Goal: Transaction & Acquisition: Download file/media

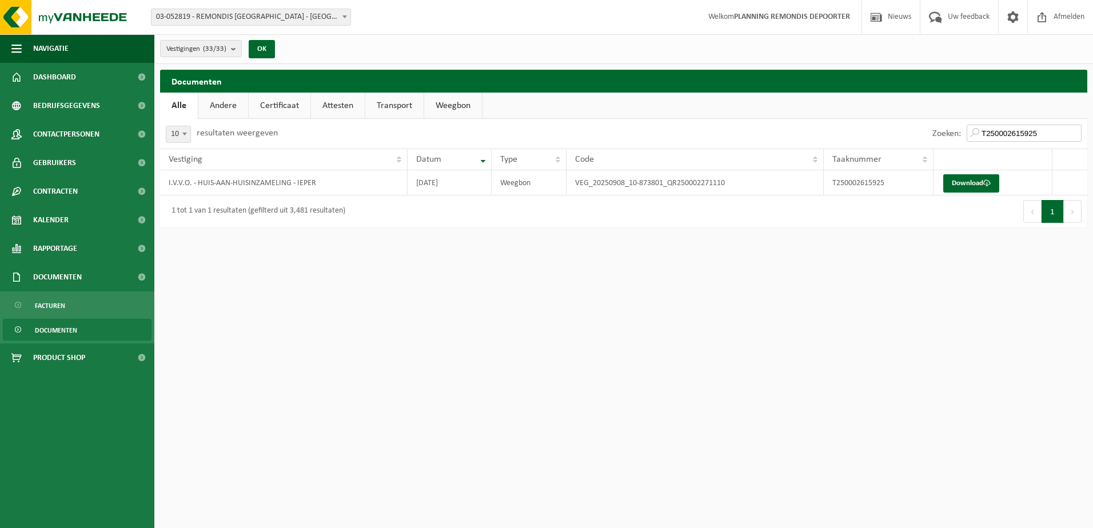
click at [1004, 128] on input "T250002615925" at bounding box center [1024, 133] width 115 height 17
paste input "618"
click at [989, 178] on link "Download" at bounding box center [971, 183] width 56 height 18
click at [990, 133] on input "T250002616185" at bounding box center [1024, 133] width 115 height 17
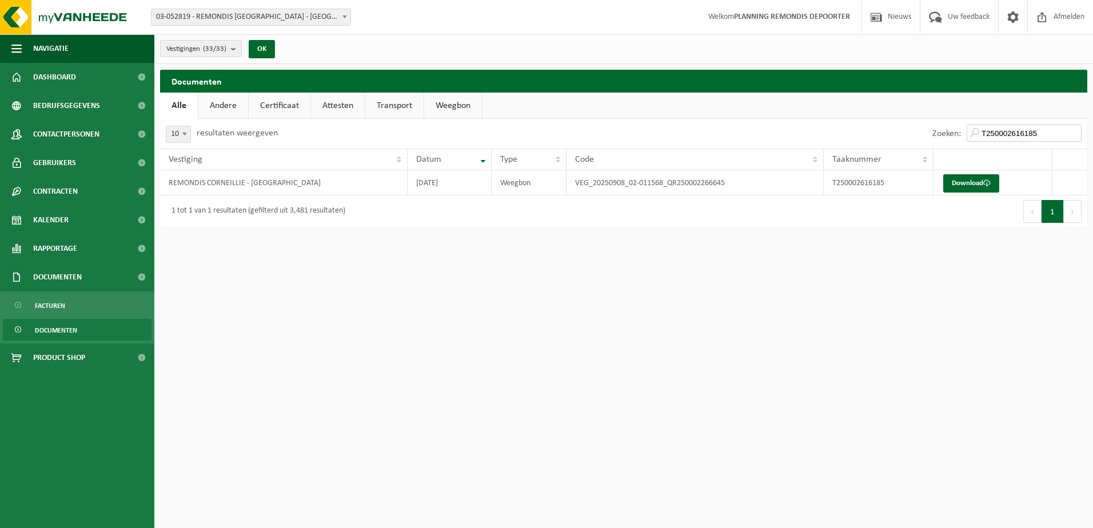
click at [990, 133] on input "T250002616185" at bounding box center [1024, 133] width 115 height 17
paste input "6"
drag, startPoint x: 978, startPoint y: 179, endPoint x: 973, endPoint y: 184, distance: 6.9
click at [973, 184] on link "Download" at bounding box center [971, 183] width 56 height 18
click at [1028, 130] on input "T250002616186" at bounding box center [1024, 133] width 115 height 17
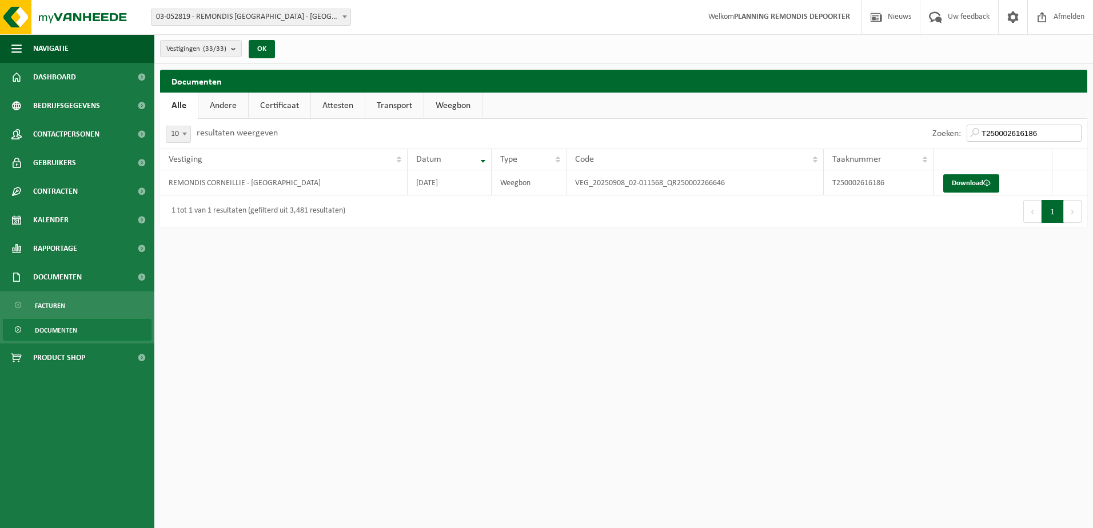
click at [1028, 130] on input "T250002616186" at bounding box center [1024, 133] width 115 height 17
paste input "42337"
type input "T250002642337"
click at [964, 180] on link "Download" at bounding box center [971, 183] width 56 height 18
